Goal: Task Accomplishment & Management: Manage account settings

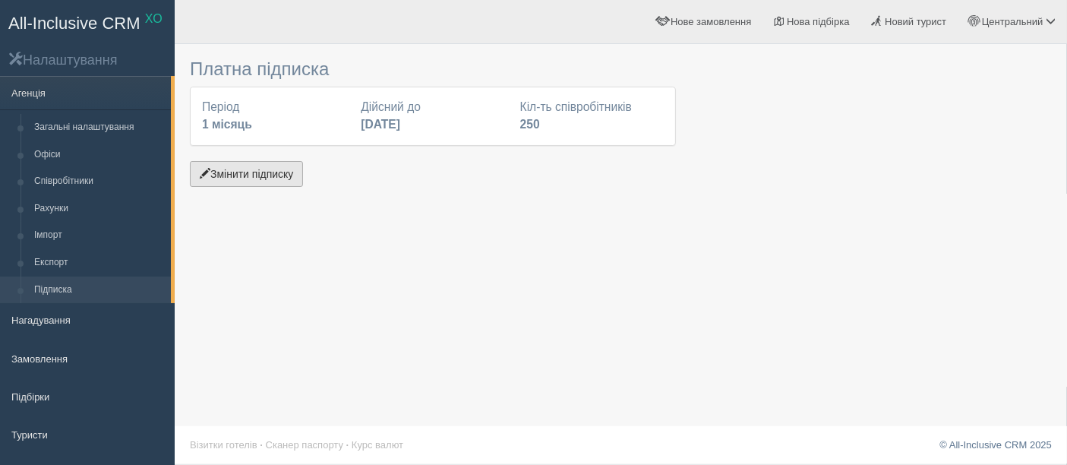
click at [234, 167] on button "Змінити підписку" at bounding box center [246, 174] width 113 height 26
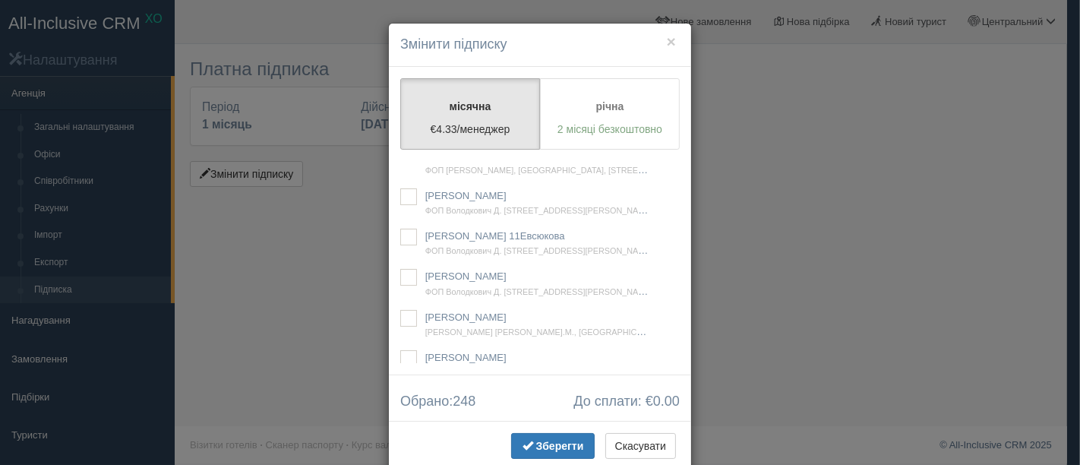
scroll to position [18767, 0]
click at [400, 46] on ins at bounding box center [408, 38] width 17 height 17
checkbox input "true"
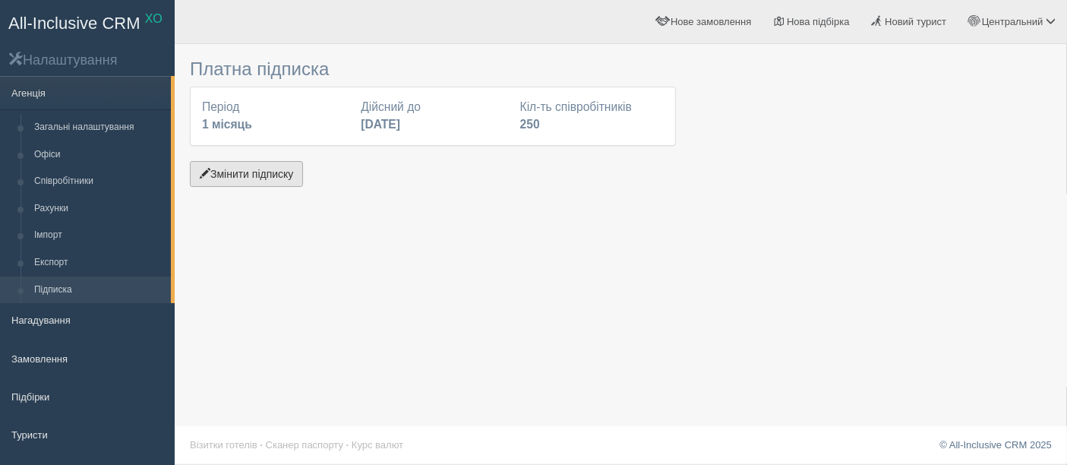
click at [254, 169] on button "Змінити підписку" at bounding box center [246, 174] width 113 height 26
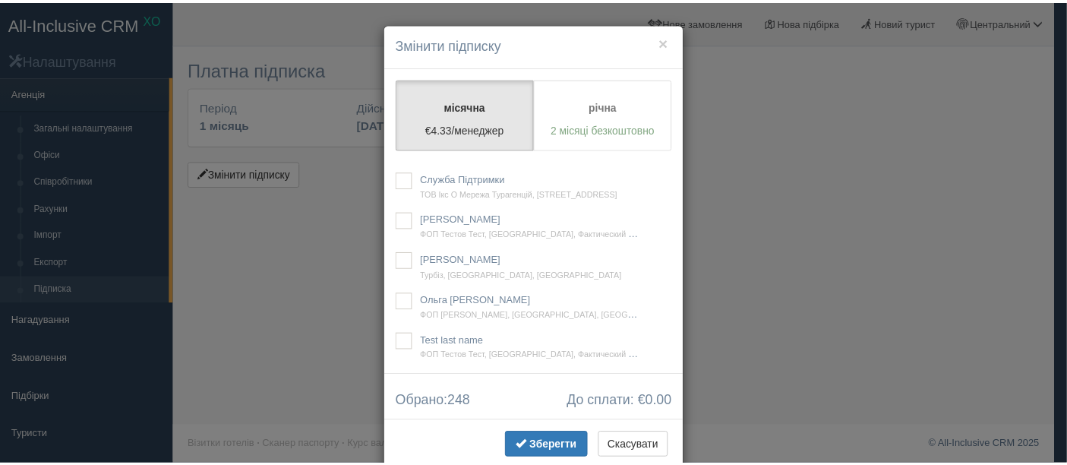
scroll to position [18767, 0]
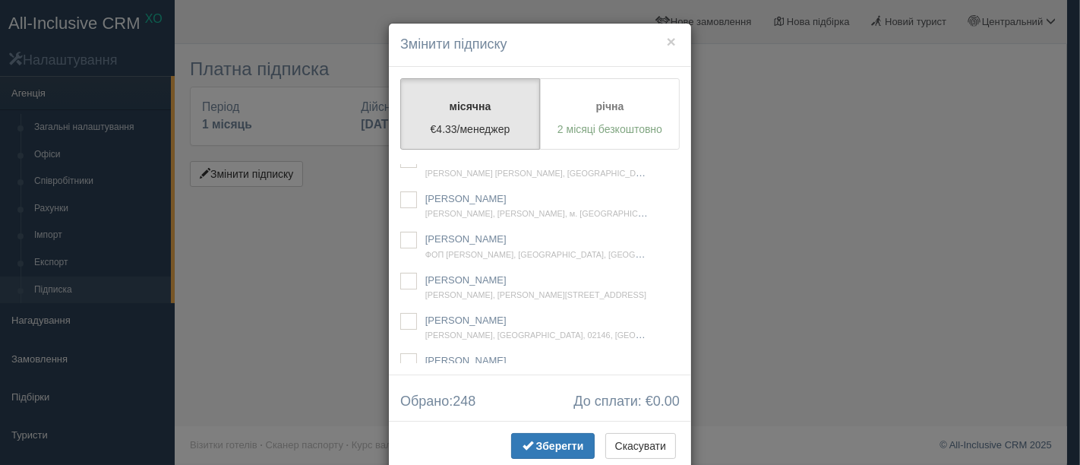
click at [412, 62] on label "Ірина Геня ФОП Михайлова В.П., Дніпро, м. Дніпро, вул. Мечнікова, 19 оф. 102, Б…" at bounding box center [539, 46] width 279 height 33
checkbox input "true"
click at [541, 443] on span "Зберегти" at bounding box center [560, 446] width 48 height 12
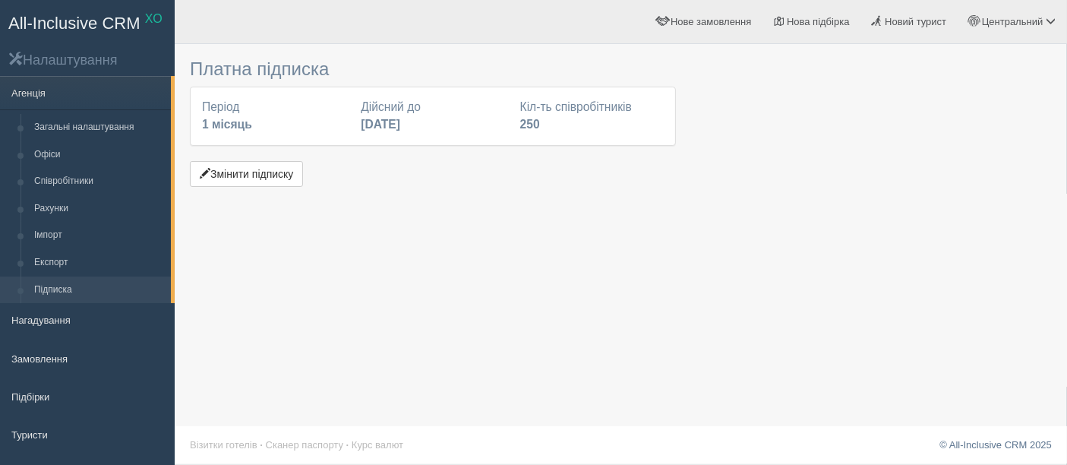
drag, startPoint x: 942, startPoint y: 235, endPoint x: 643, endPoint y: 190, distance: 302.6
click at [941, 235] on div "Платна підписка Період 1 місяць Дійсний до 31 жовтня 2025 Кіл-ть співробітників…" at bounding box center [621, 232] width 892 height 465
